Goal: Task Accomplishment & Management: Complete application form

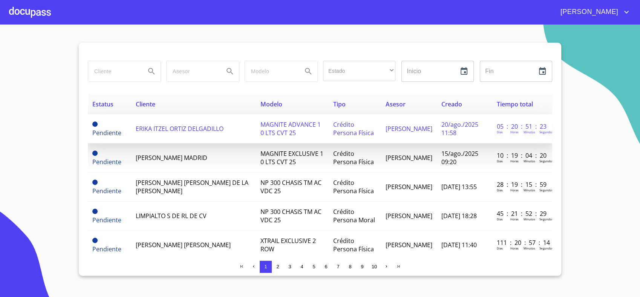
click at [160, 123] on td "ERIKA ITZEL ORTIZ DELGADILLO" at bounding box center [193, 128] width 125 height 29
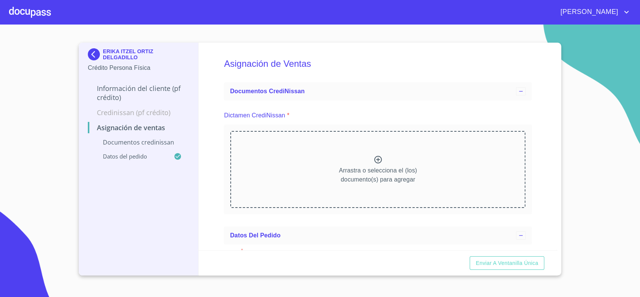
click at [42, 15] on div at bounding box center [30, 12] width 42 height 24
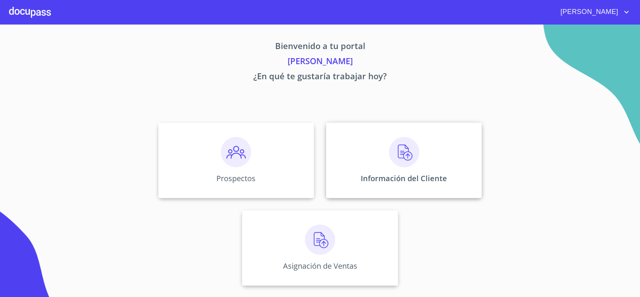
click at [364, 158] on div "Información del Cliente" at bounding box center [404, 159] width 156 height 75
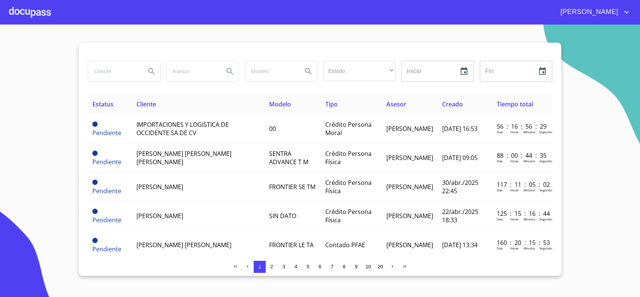
click at [112, 75] on input "search" at bounding box center [113, 71] width 51 height 20
type input "[PERSON_NAME]"
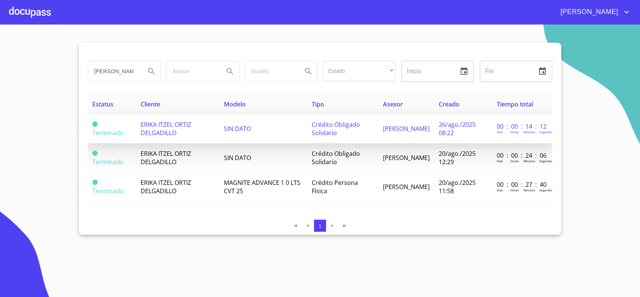
click at [378, 130] on td "Crédito Obligado Solidario" at bounding box center [342, 128] width 71 height 29
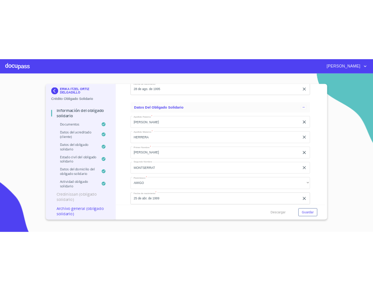
scroll to position [2038, 0]
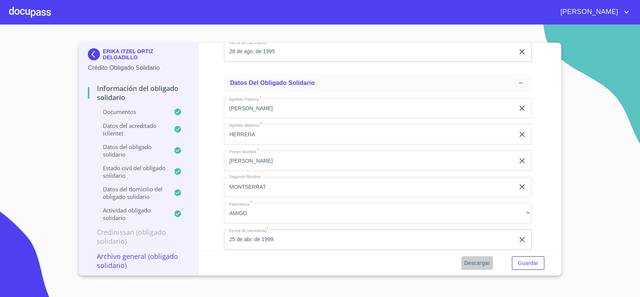
click at [478, 262] on span "Descargar" at bounding box center [477, 262] width 26 height 9
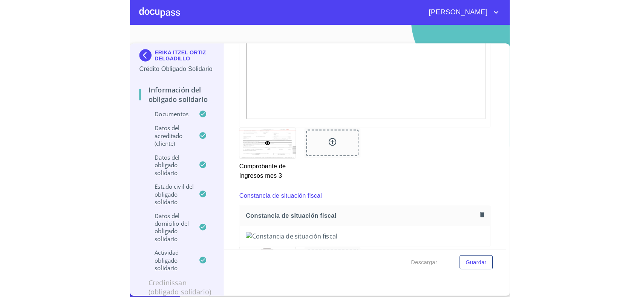
scroll to position [1526, 0]
